Goal: Information Seeking & Learning: Find specific page/section

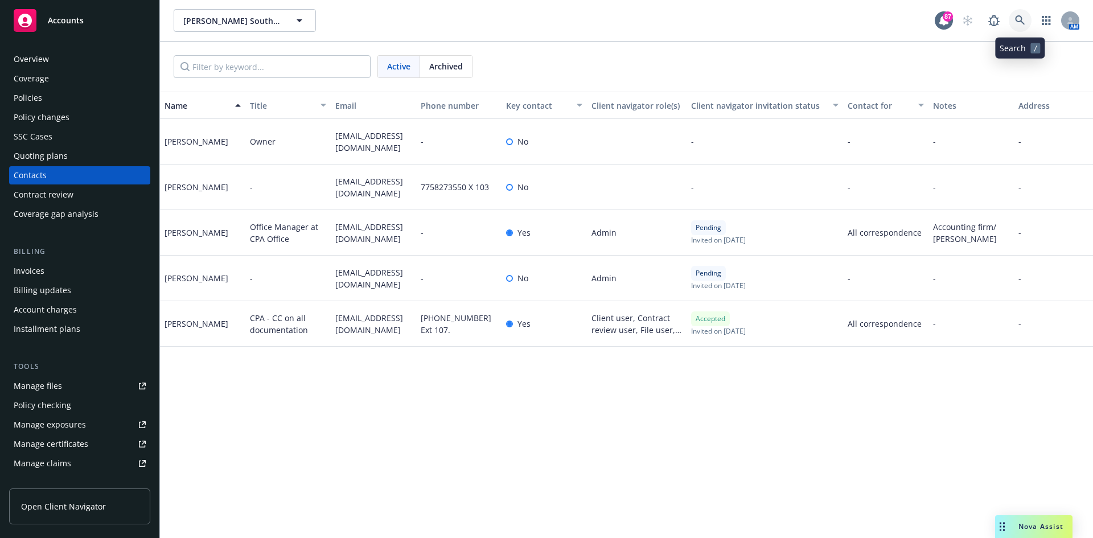
click at [1024, 23] on icon at bounding box center [1020, 20] width 10 height 10
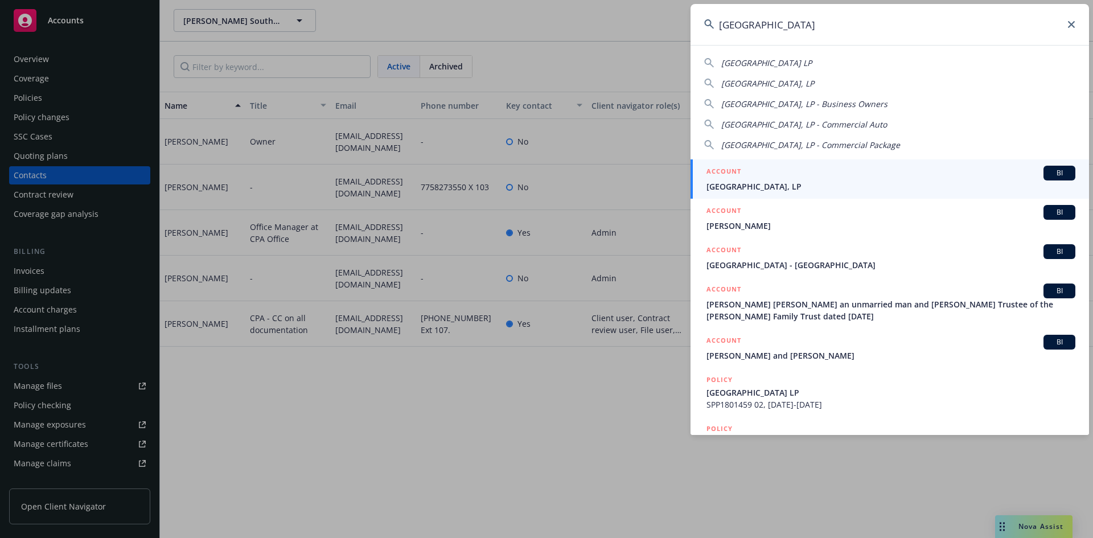
type input "[GEOGRAPHIC_DATA]"
click at [733, 171] on h5 "ACCOUNT" at bounding box center [723, 173] width 35 height 14
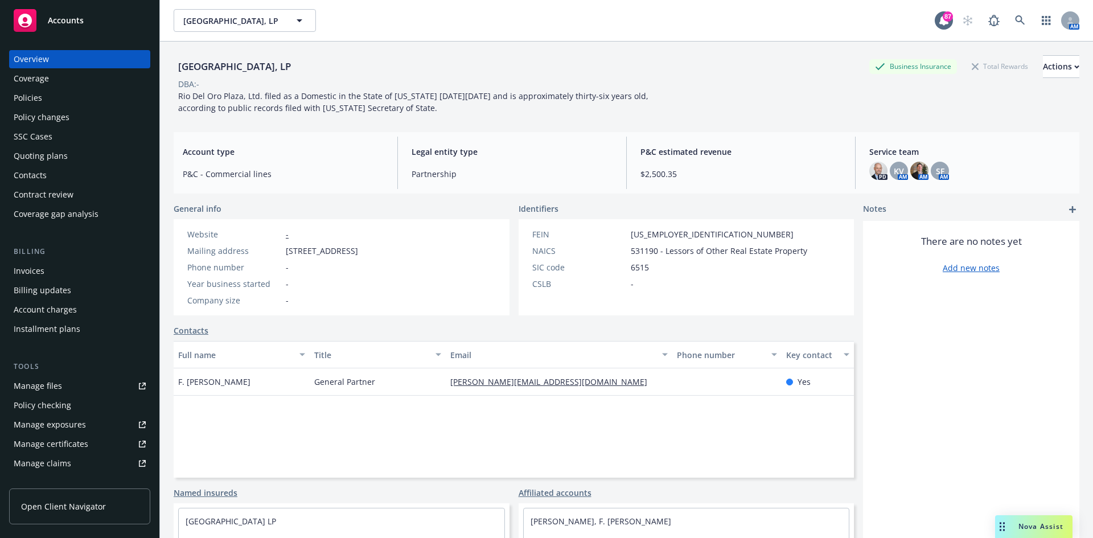
click at [73, 101] on div "Policies" at bounding box center [80, 98] width 132 height 18
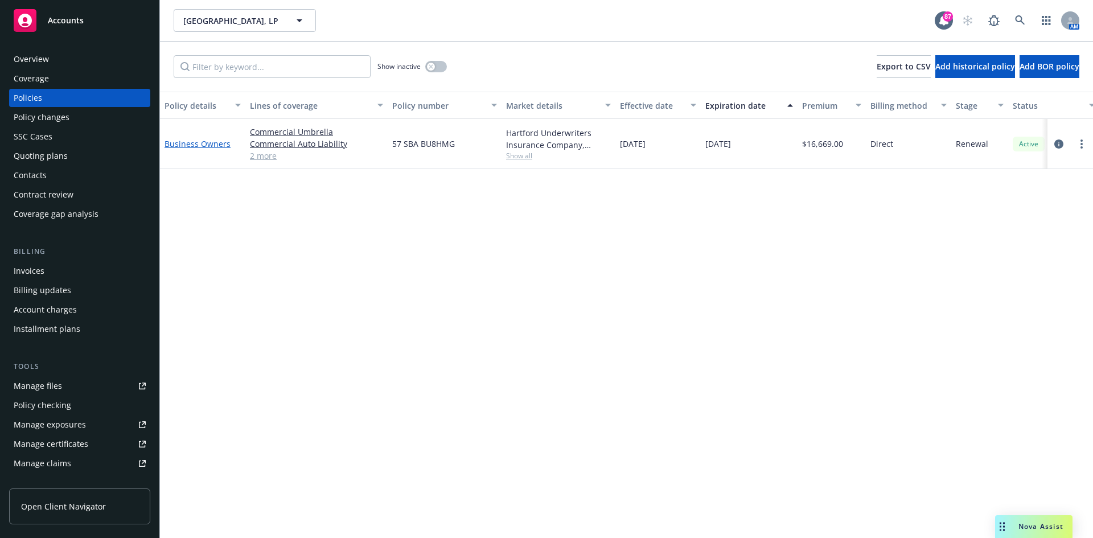
click at [211, 143] on link "Business Owners" at bounding box center [198, 143] width 66 height 11
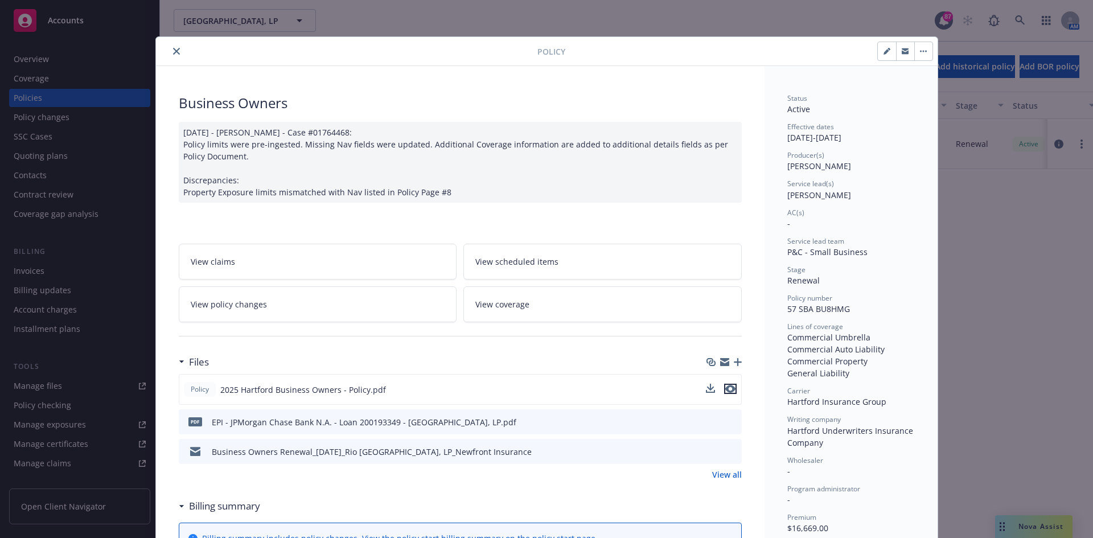
click at [726, 389] on icon "preview file" at bounding box center [730, 389] width 10 height 8
click at [173, 50] on icon "close" at bounding box center [176, 51] width 7 height 7
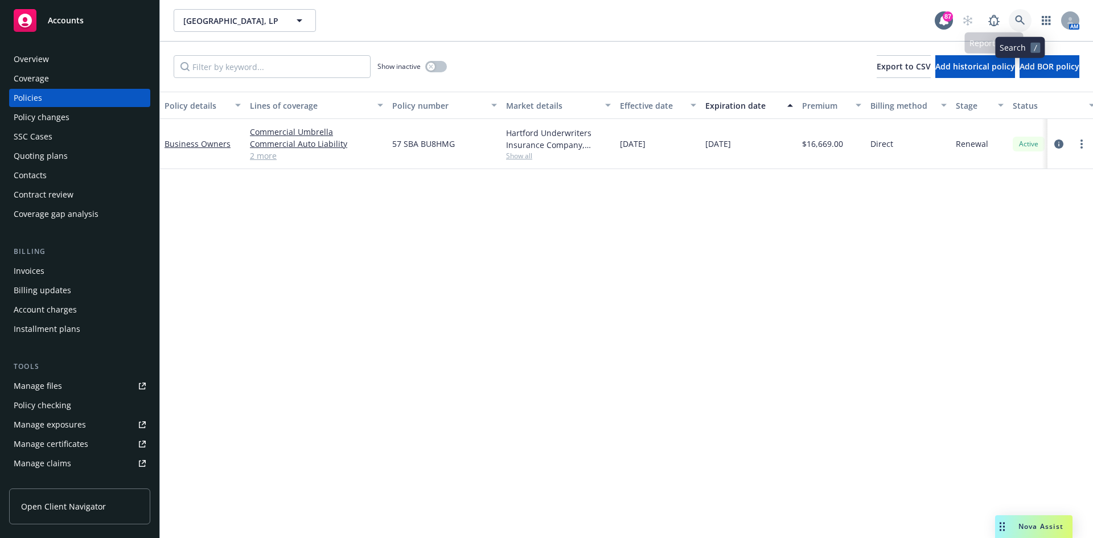
click at [1024, 17] on icon at bounding box center [1020, 20] width 10 height 10
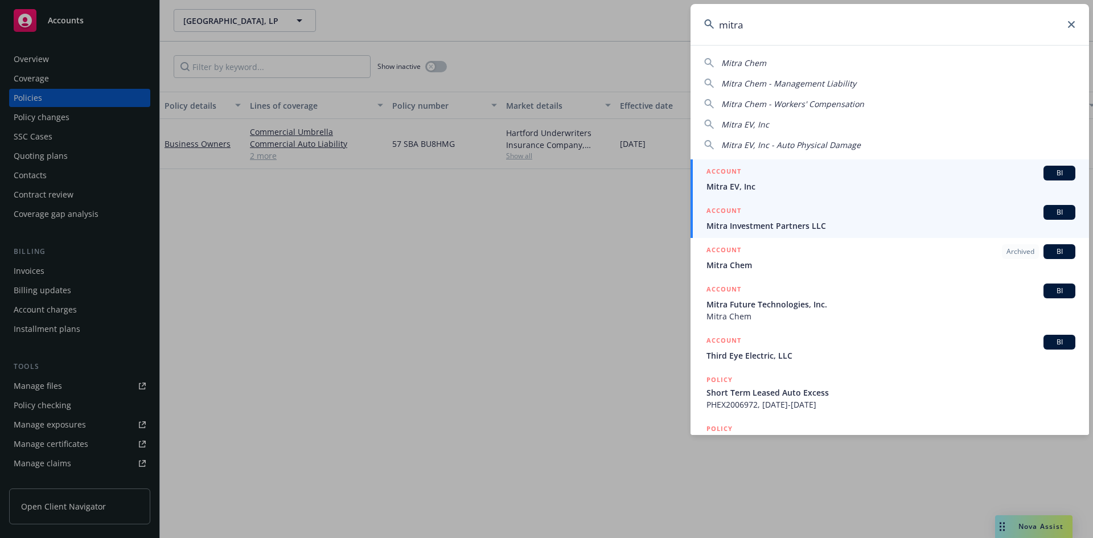
type input "mitra"
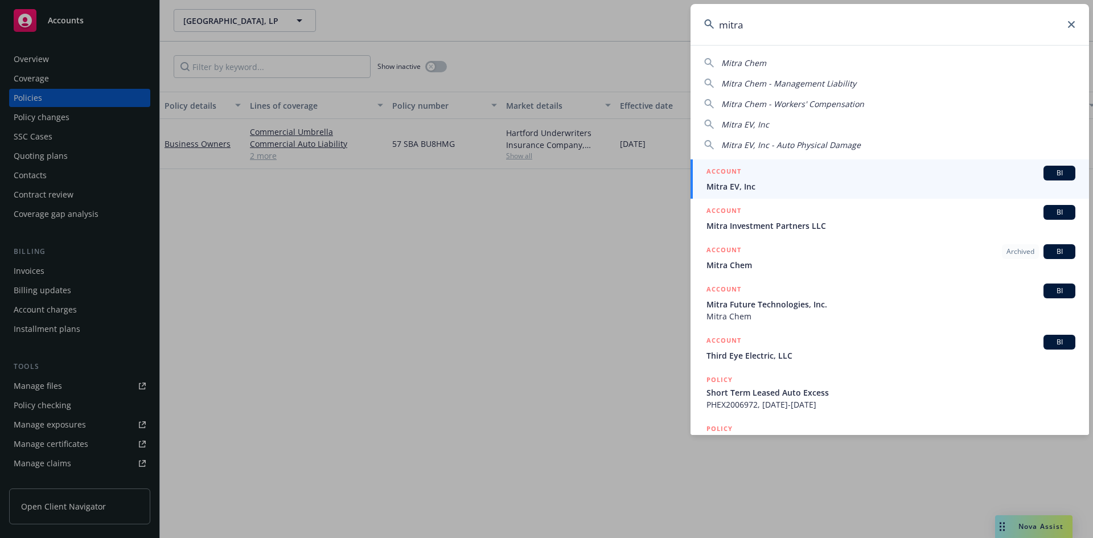
click at [728, 210] on h5 "ACCOUNT" at bounding box center [723, 212] width 35 height 14
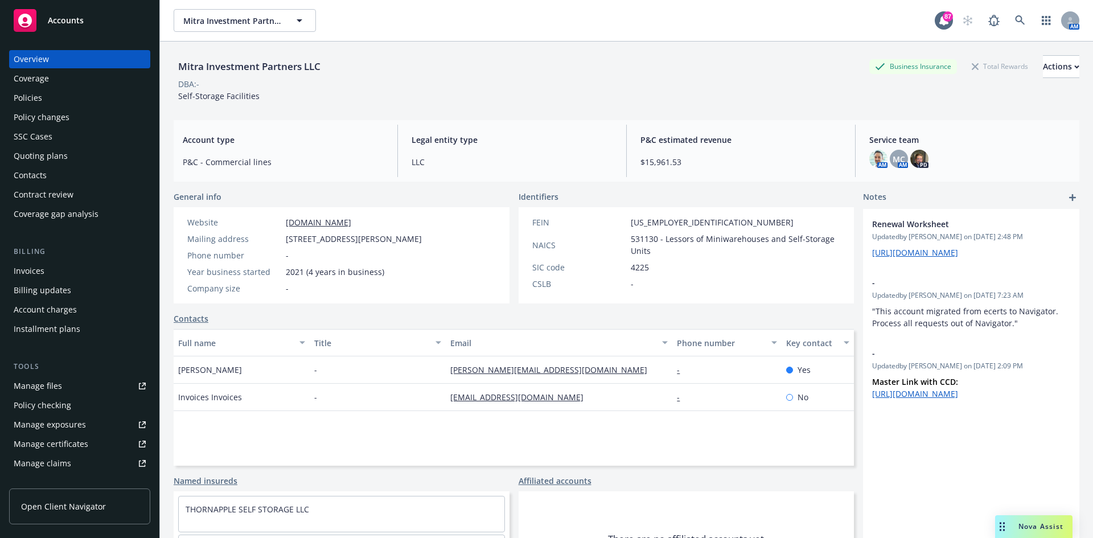
click at [52, 277] on div "Invoices" at bounding box center [80, 271] width 132 height 18
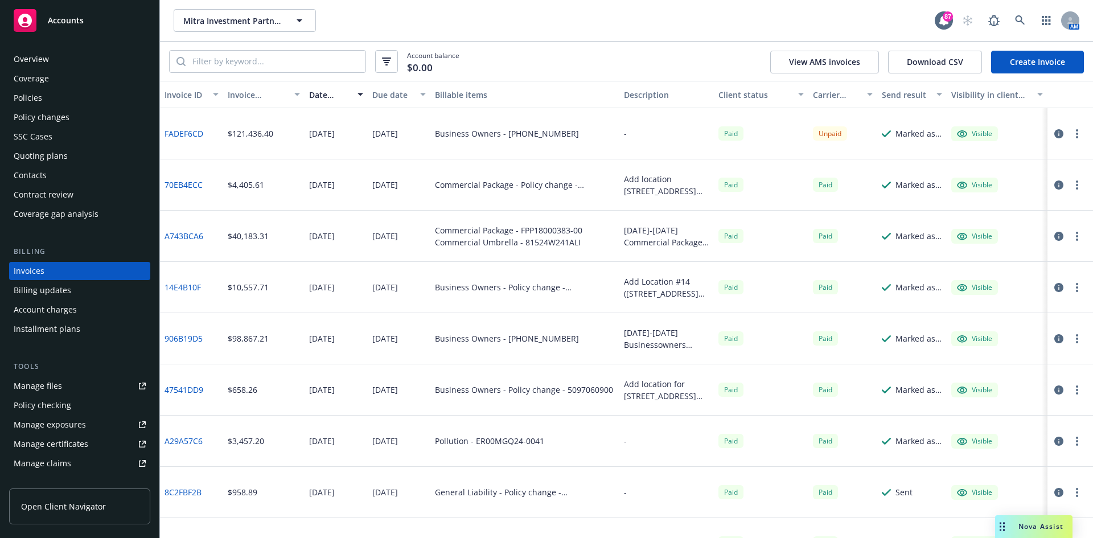
click at [48, 102] on div "Policies" at bounding box center [80, 98] width 132 height 18
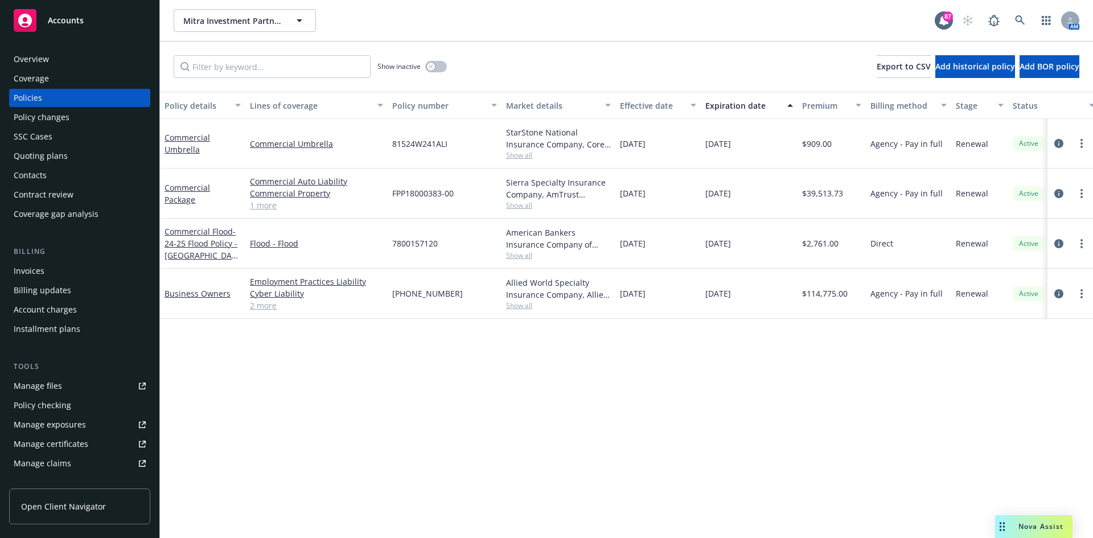
click at [513, 307] on span "Show all" at bounding box center [558, 306] width 105 height 10
click at [227, 337] on div "Policy details Lines of coverage Policy number Market details Effective date Ex…" at bounding box center [626, 315] width 933 height 446
click at [46, 390] on div "Manage files" at bounding box center [38, 386] width 48 height 18
click at [68, 445] on div "Manage certificates" at bounding box center [51, 444] width 75 height 18
click at [73, 61] on div "Overview" at bounding box center [80, 59] width 132 height 18
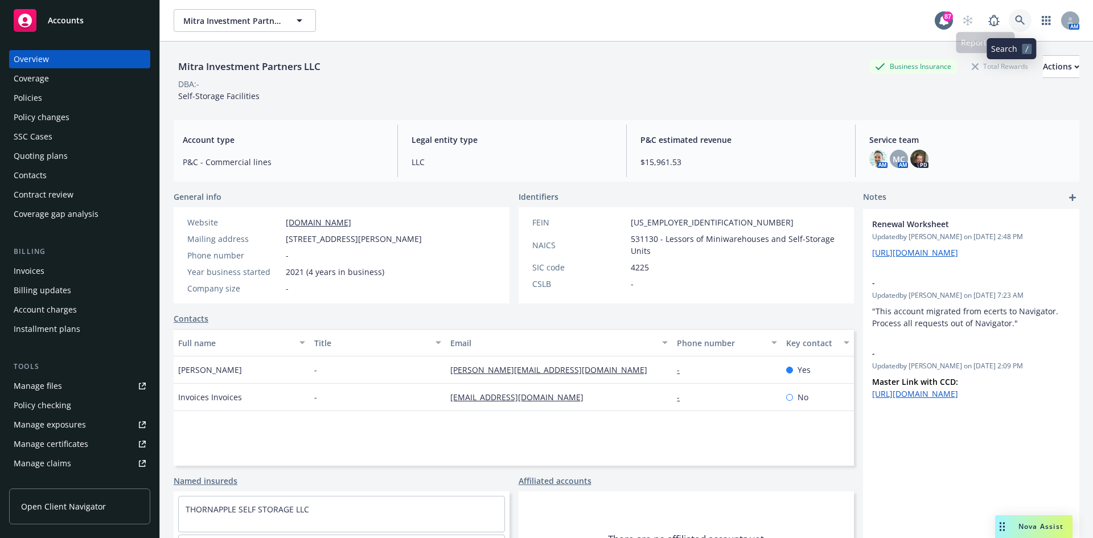
click at [1016, 19] on icon at bounding box center [1020, 20] width 10 height 10
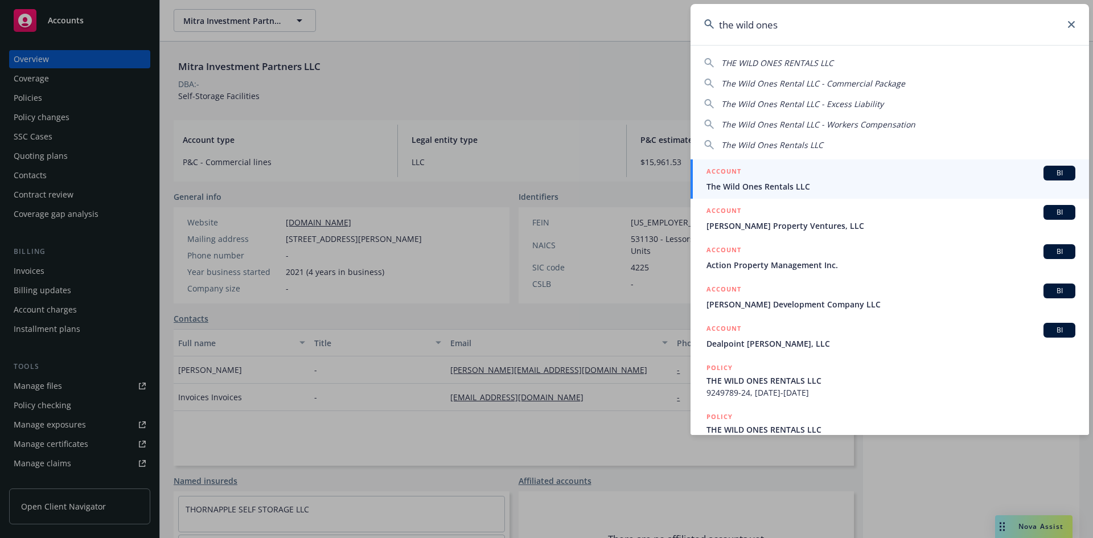
type input "the wild ones"
click at [732, 166] on h5 "ACCOUNT" at bounding box center [723, 173] width 35 height 14
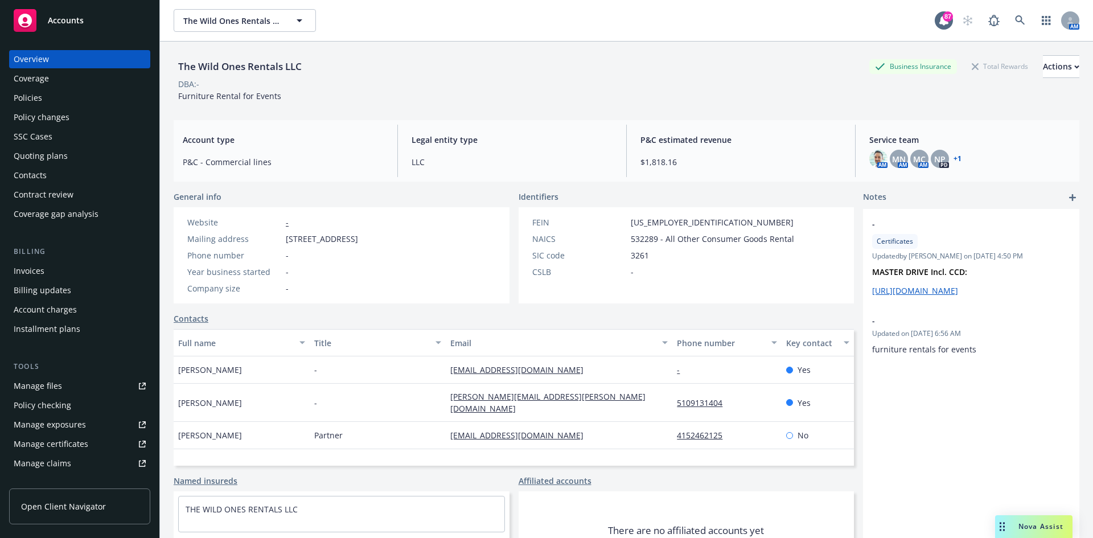
click at [30, 92] on div "Policies" at bounding box center [28, 98] width 28 height 18
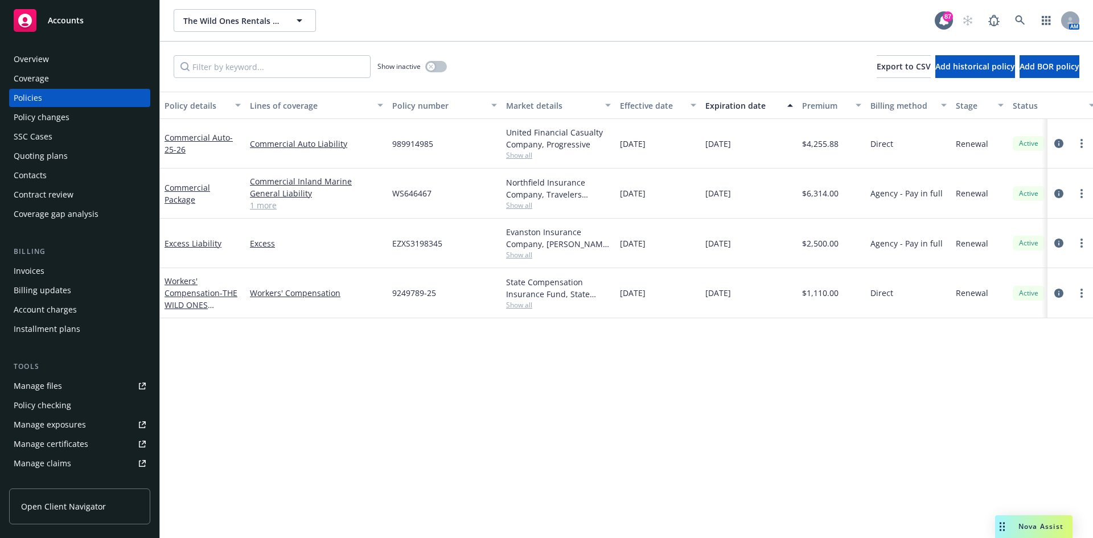
click at [524, 207] on span "Show all" at bounding box center [558, 205] width 105 height 10
click at [189, 185] on link "Commercial Package" at bounding box center [188, 193] width 46 height 23
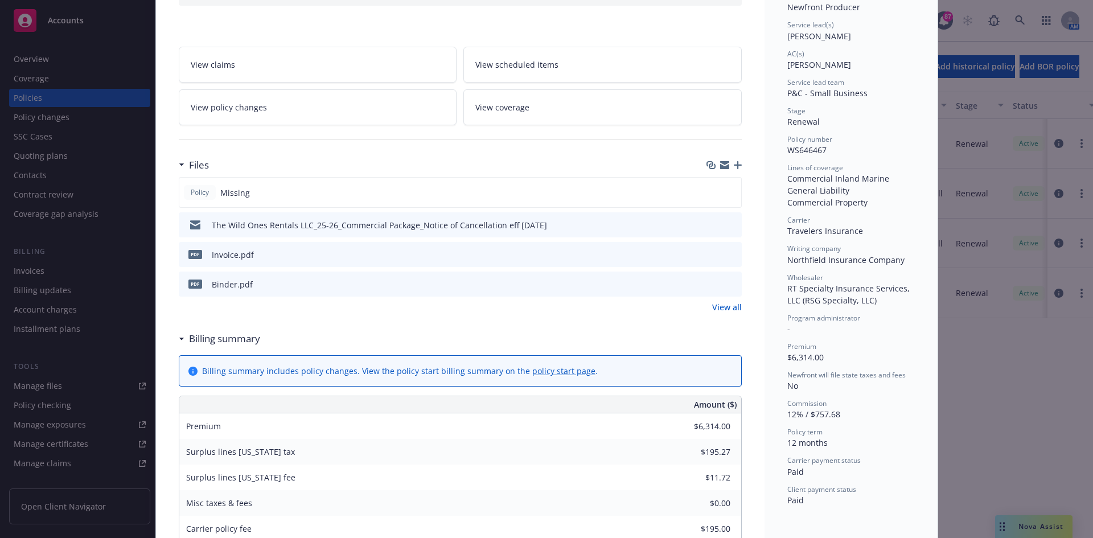
scroll to position [228, 0]
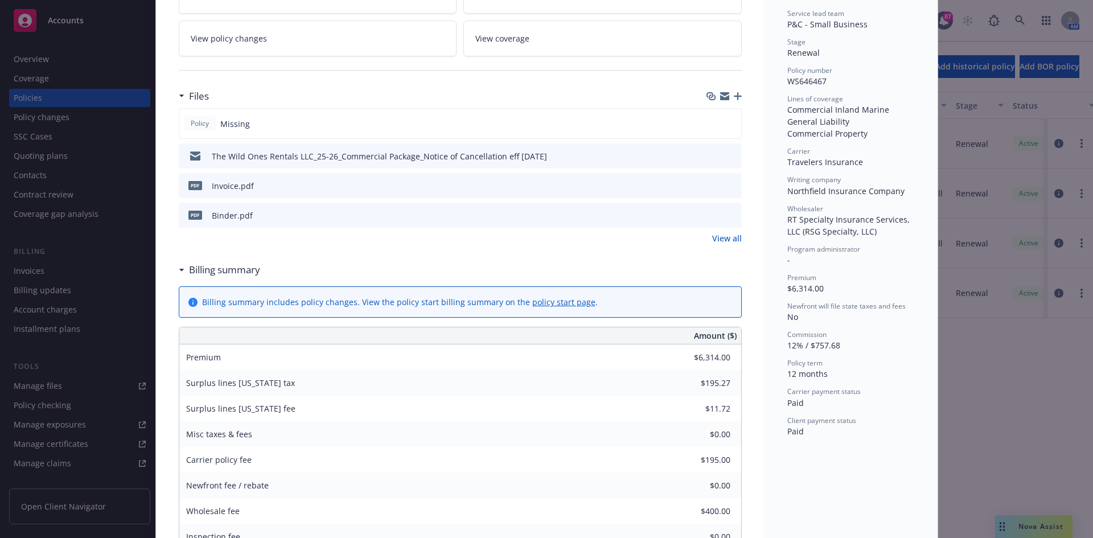
click at [723, 238] on link "View all" at bounding box center [727, 238] width 30 height 12
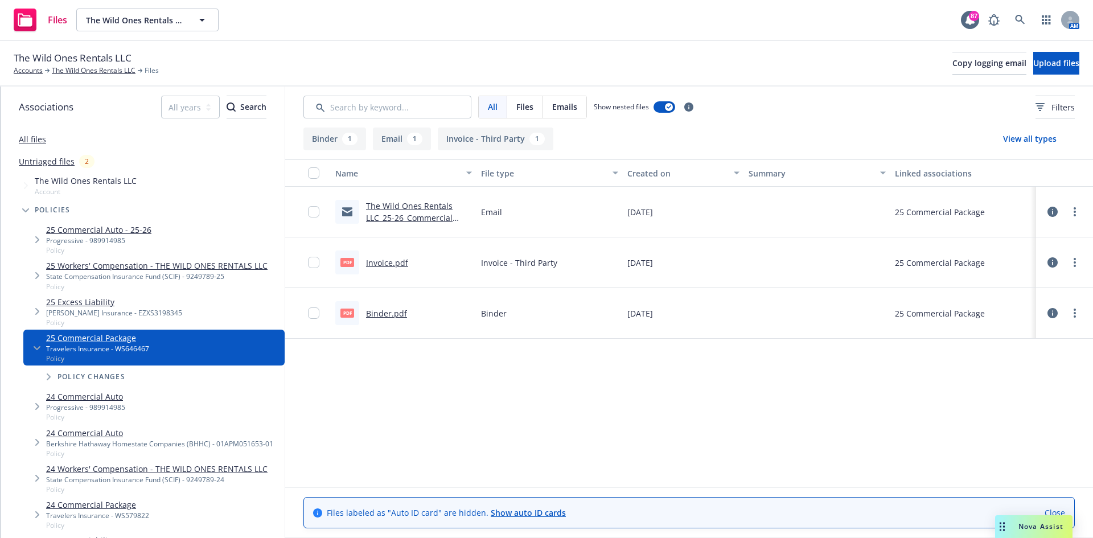
click at [388, 314] on link "Binder.pdf" at bounding box center [386, 313] width 41 height 11
